Goal: Transaction & Acquisition: Purchase product/service

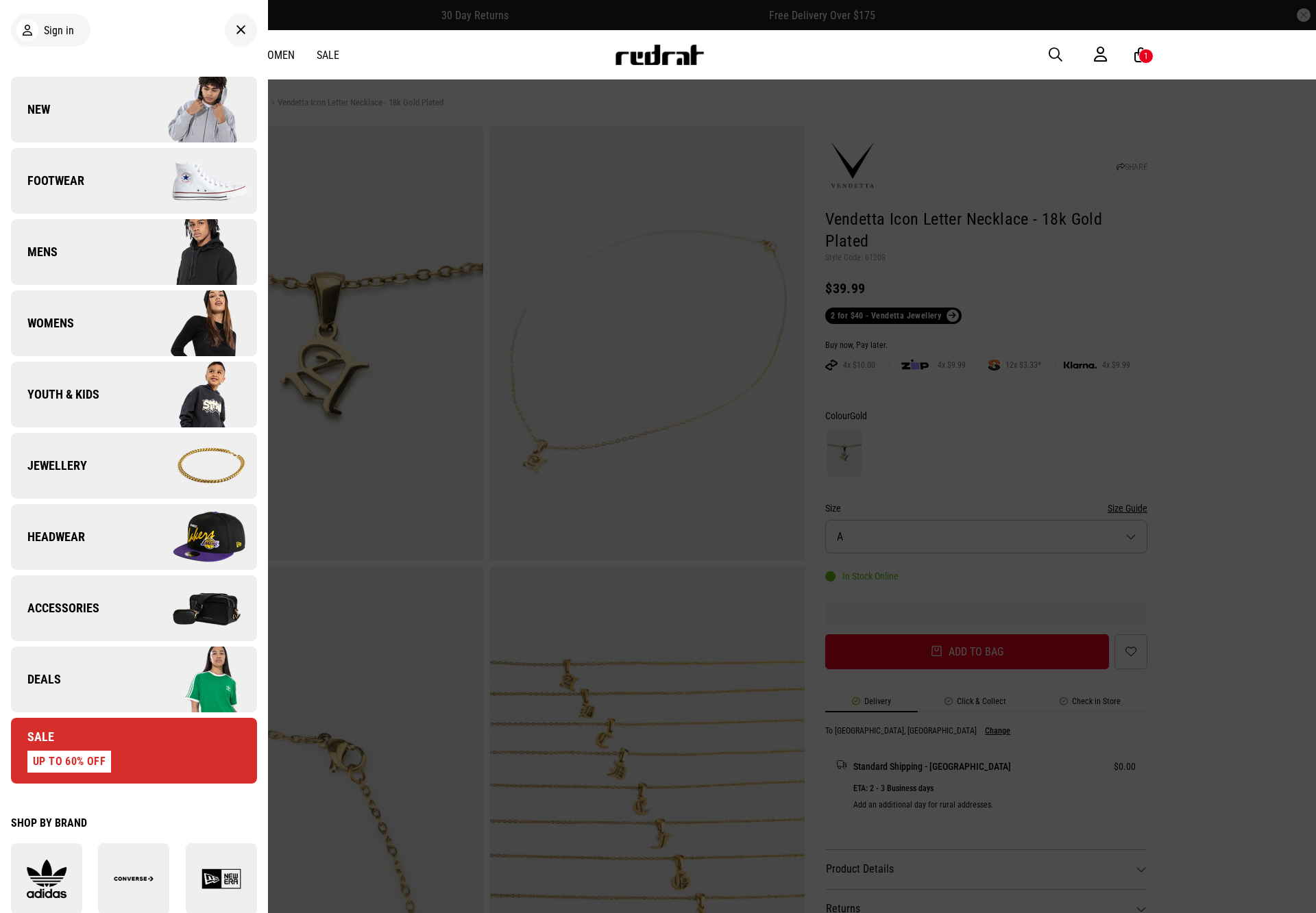
click at [133, 518] on img at bounding box center [195, 537] width 123 height 68
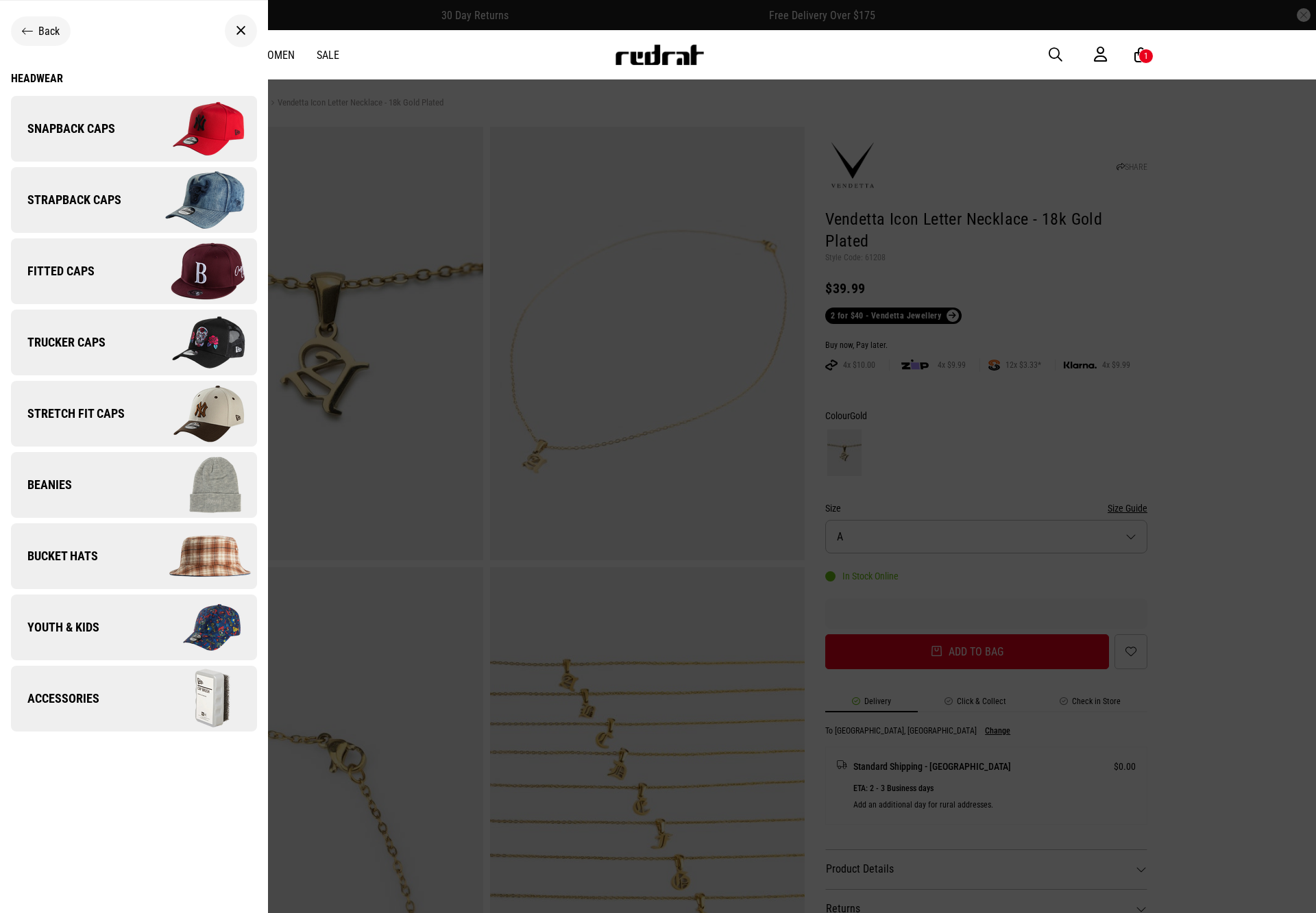
drag, startPoint x: 46, startPoint y: 18, endPoint x: 52, endPoint y: 40, distance: 22.8
click at [46, 18] on div "Back" at bounding box center [40, 31] width 59 height 29
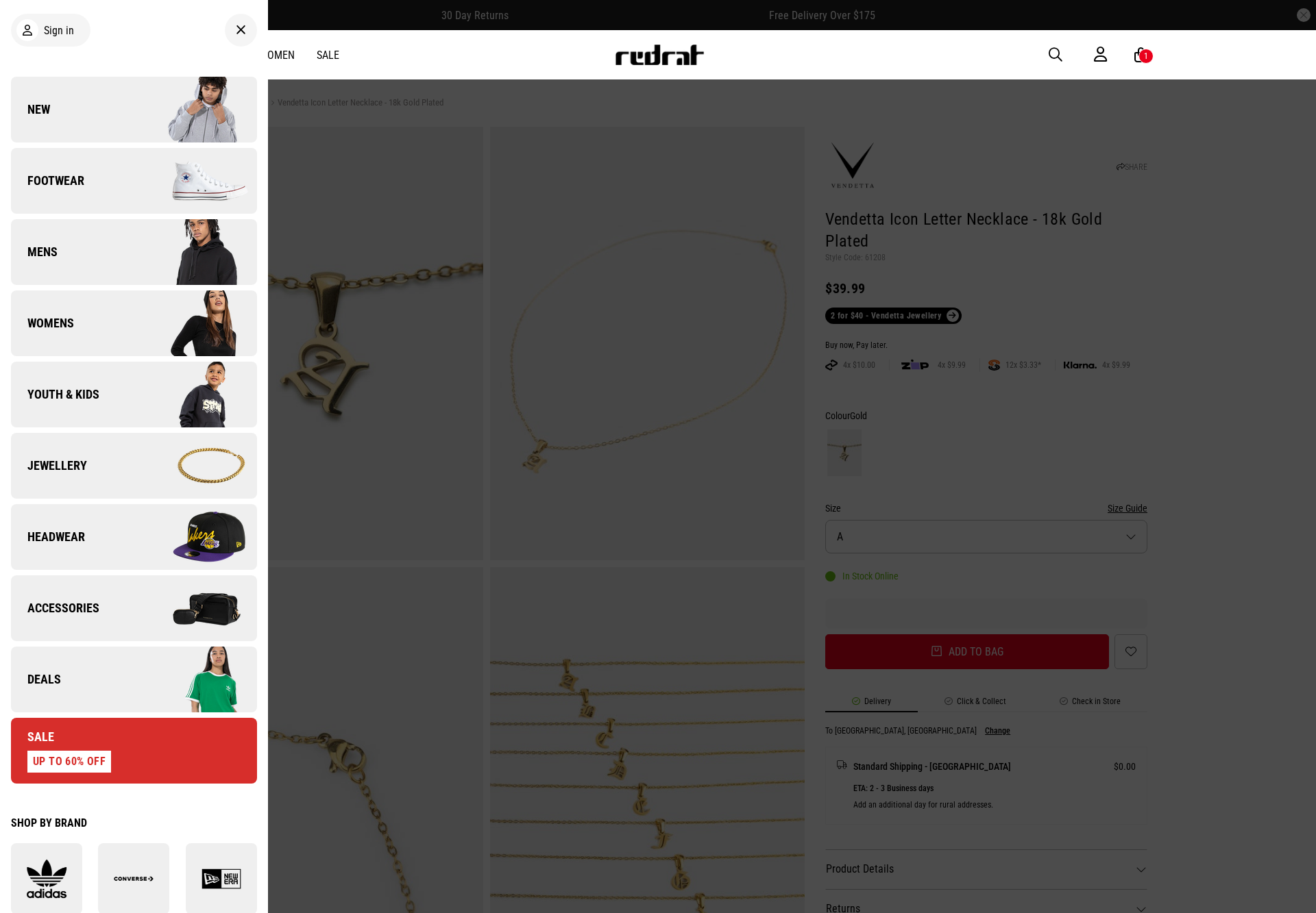
click at [153, 576] on link "Accessories" at bounding box center [133, 609] width 246 height 66
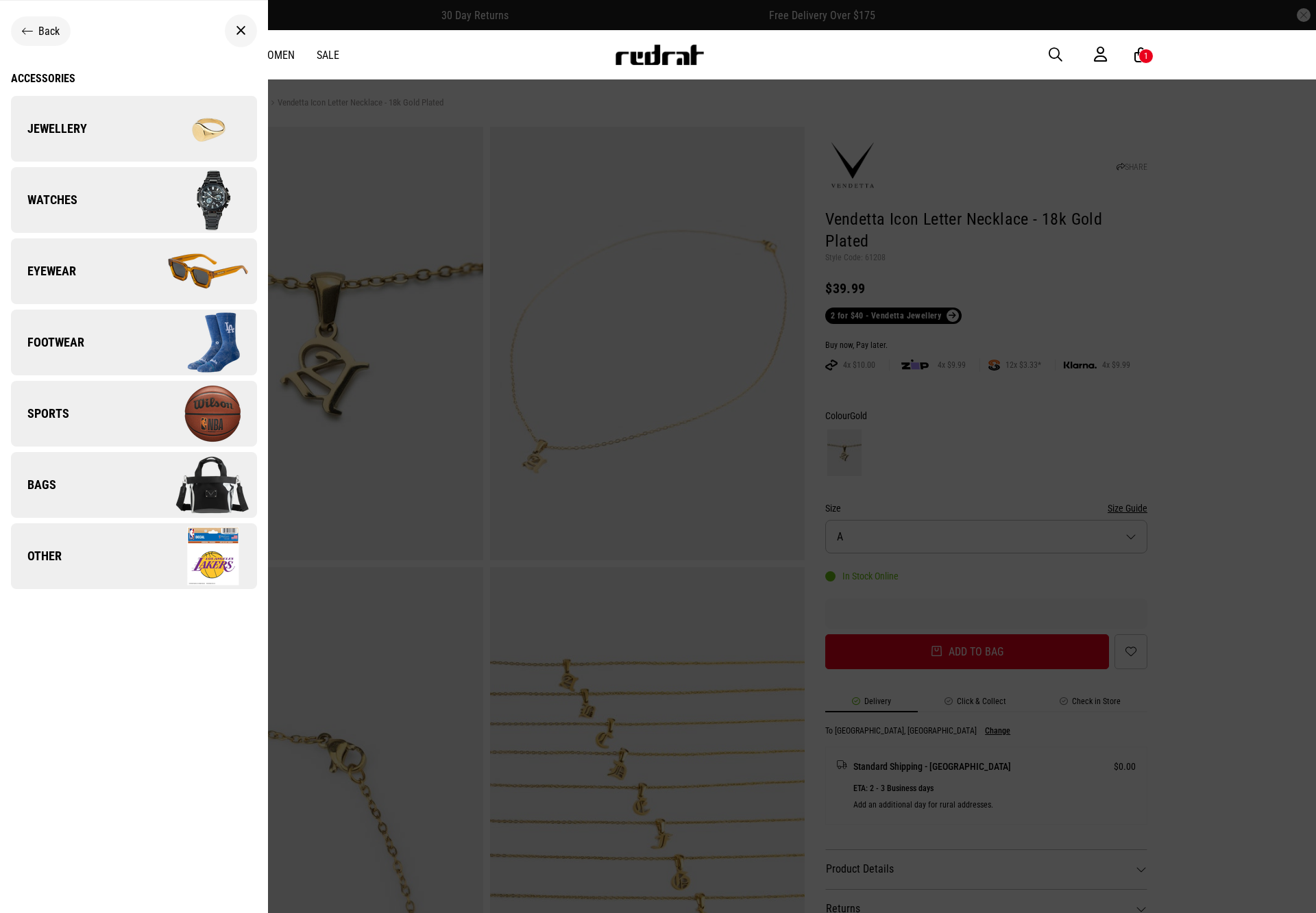
click at [132, 258] on link "Eyewear" at bounding box center [133, 271] width 246 height 66
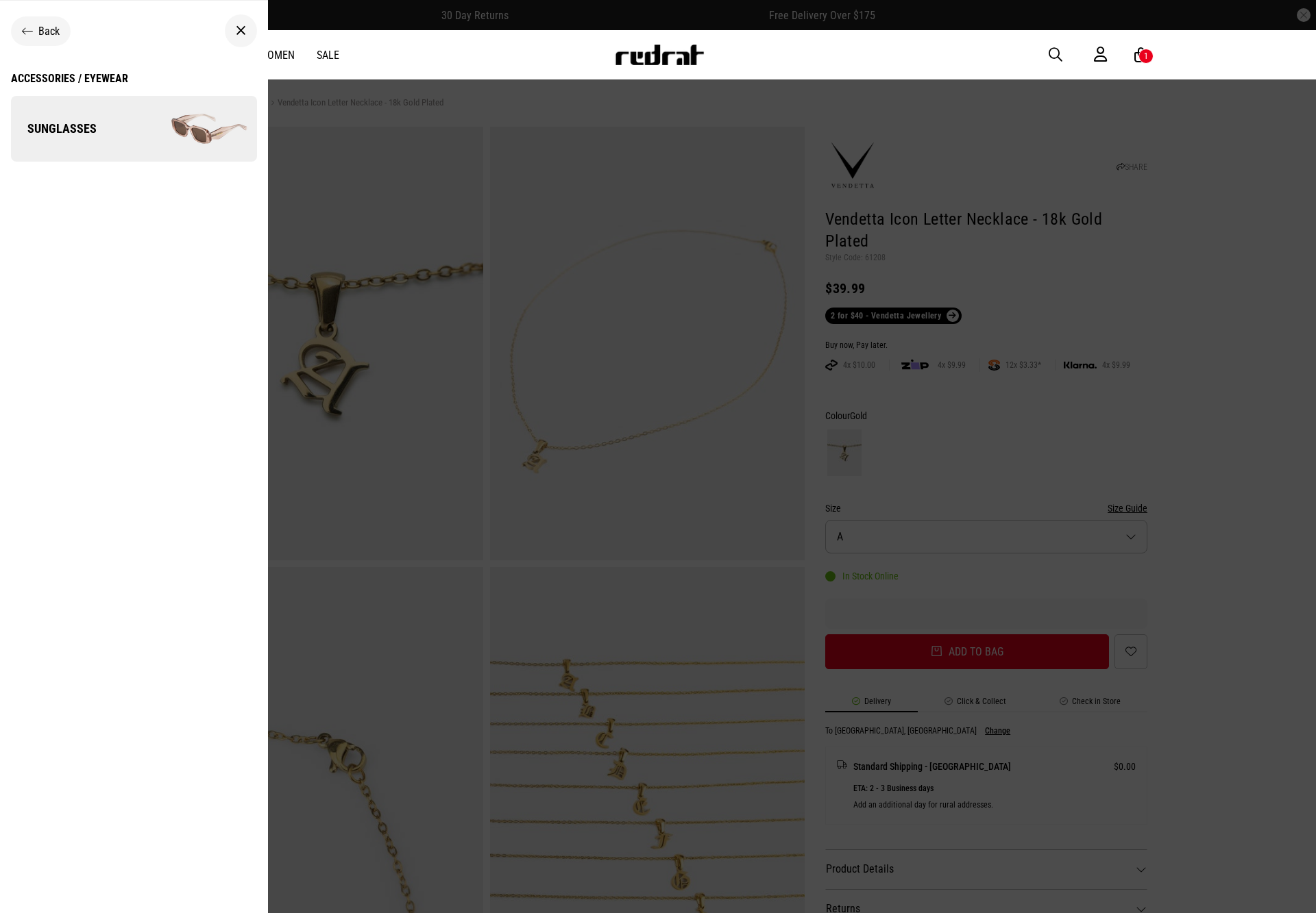
click at [133, 149] on img at bounding box center [195, 128] width 123 height 68
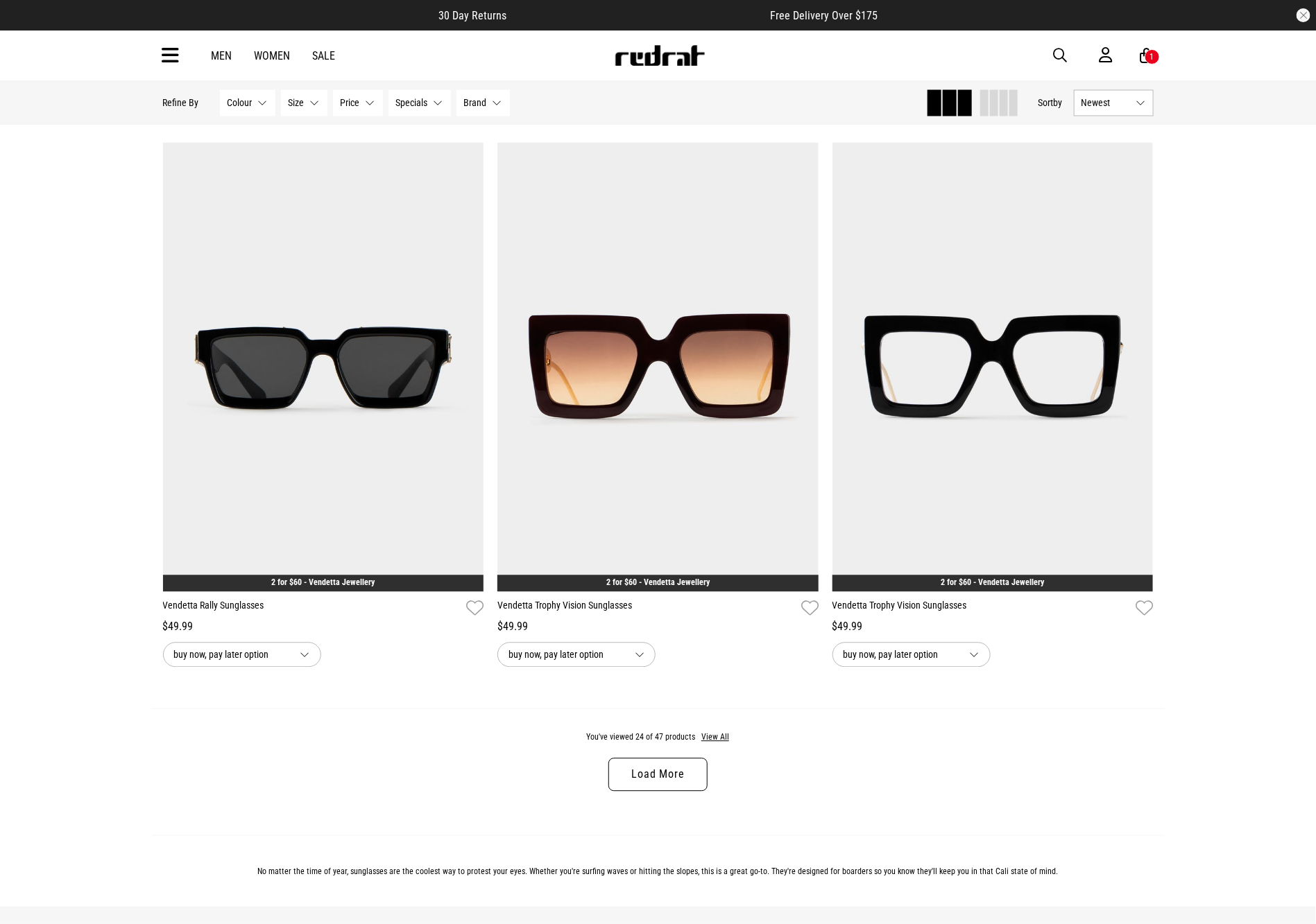
scroll to position [4038, 0]
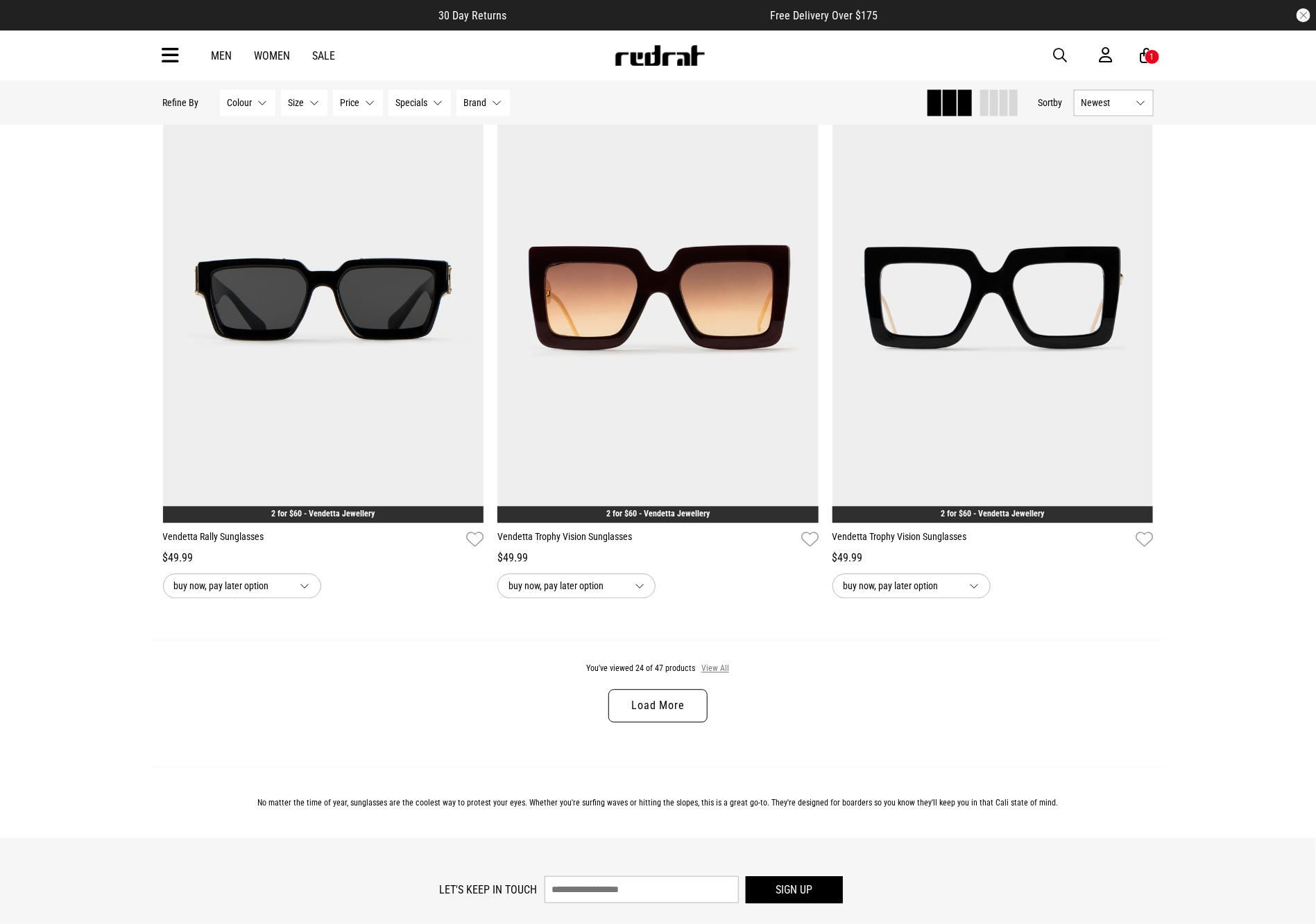
click at [721, 675] on button "View All" at bounding box center [716, 669] width 30 height 13
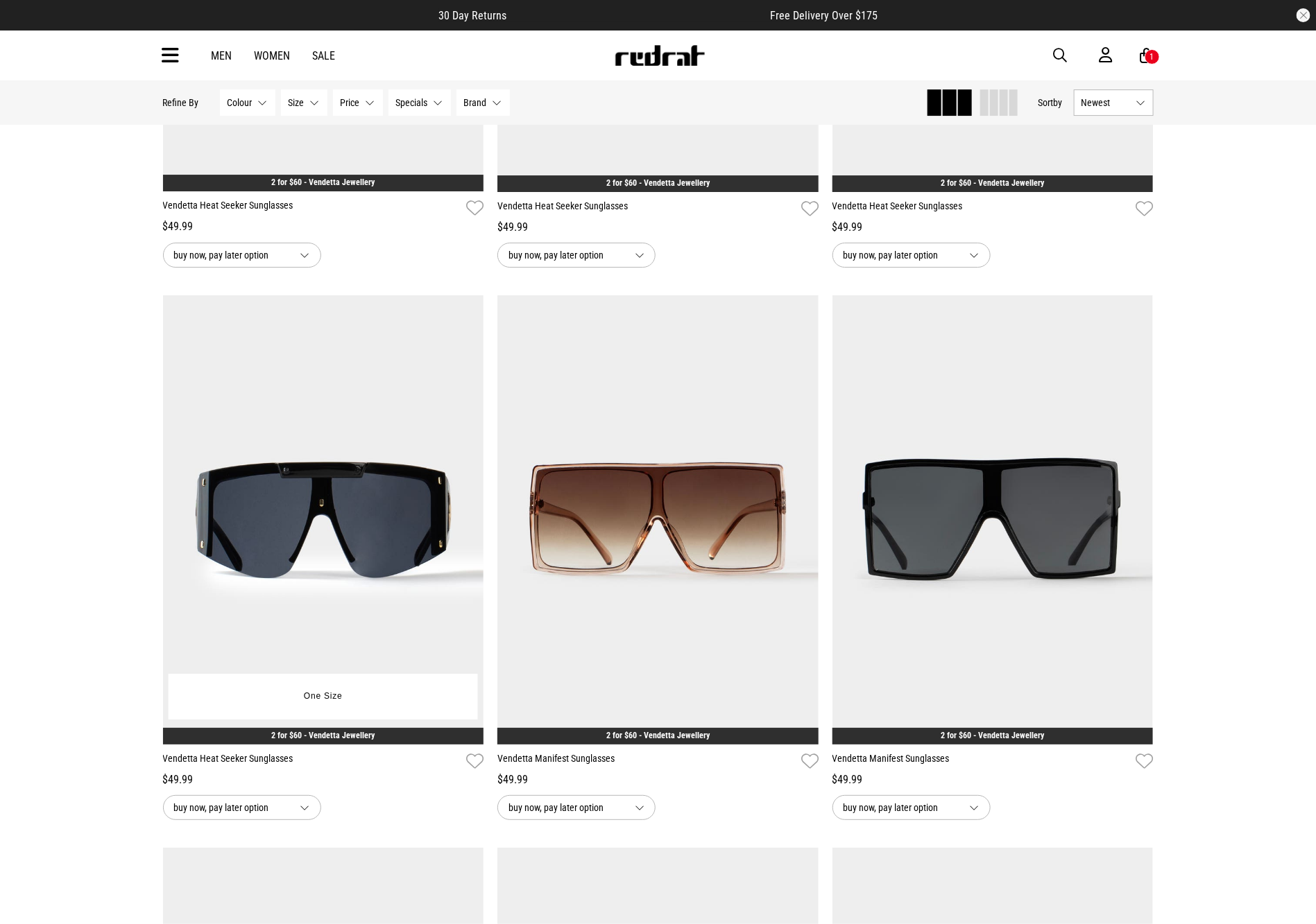
scroll to position [4933, 0]
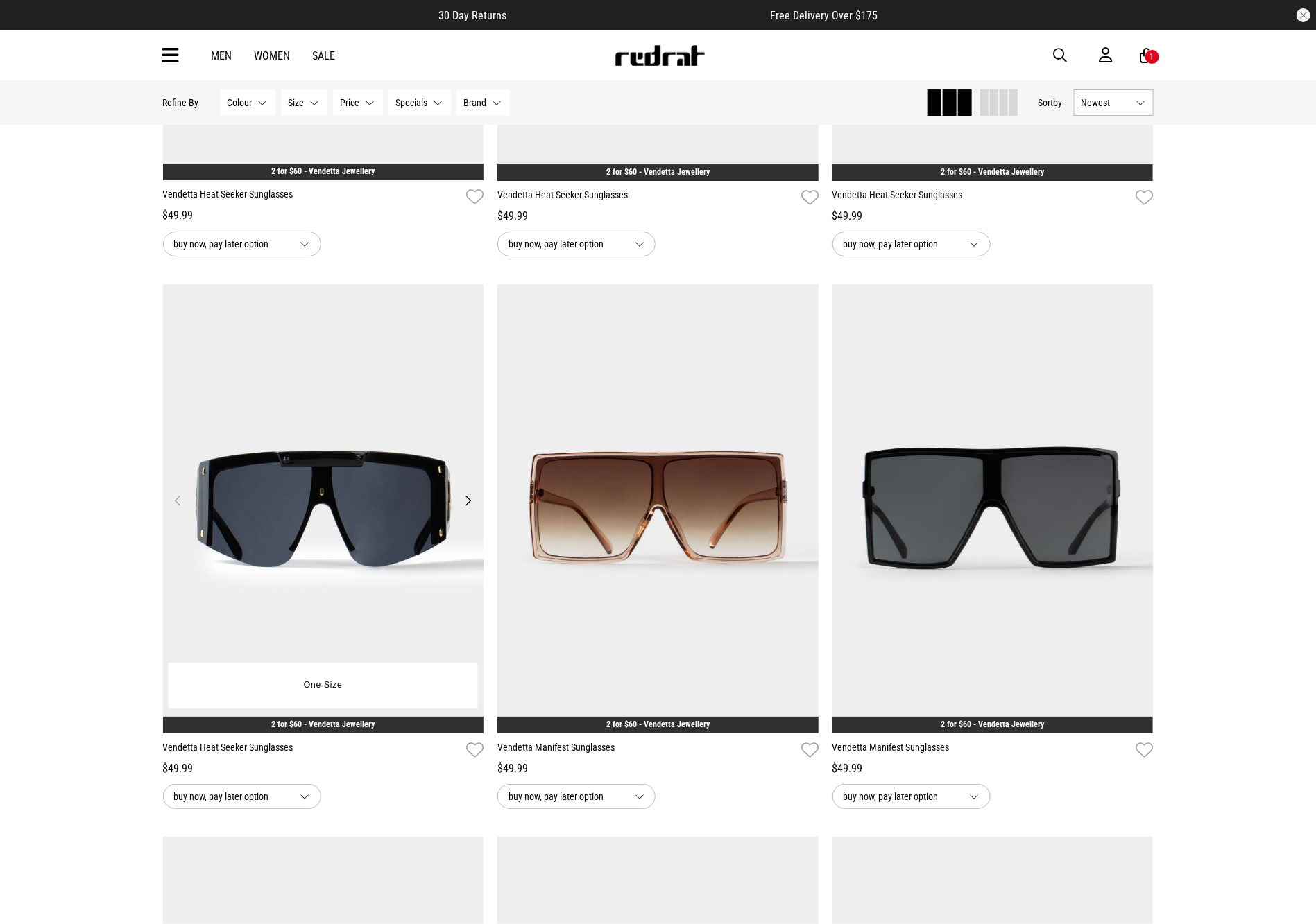
click at [198, 483] on img at bounding box center [324, 509] width 321 height 450
